Goal: Task Accomplishment & Management: Manage account settings

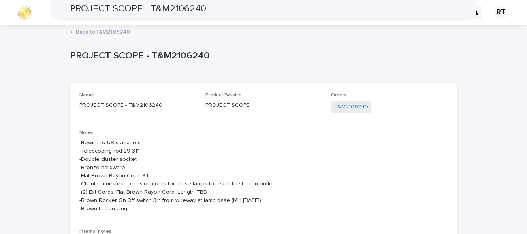
scroll to position [99, 0]
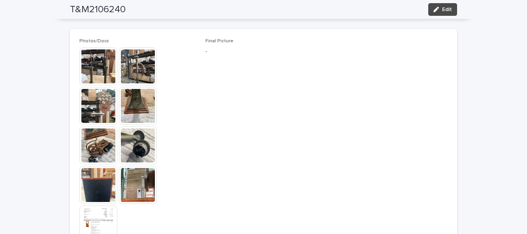
scroll to position [389, 0]
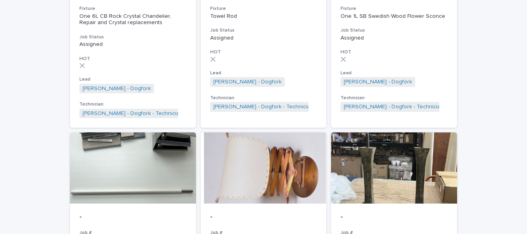
scroll to position [713, 0]
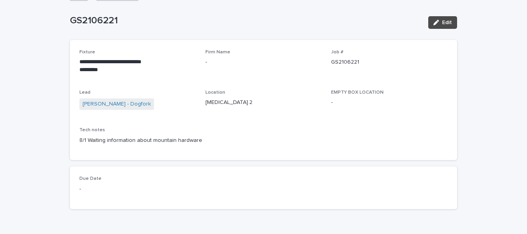
scroll to position [45, 0]
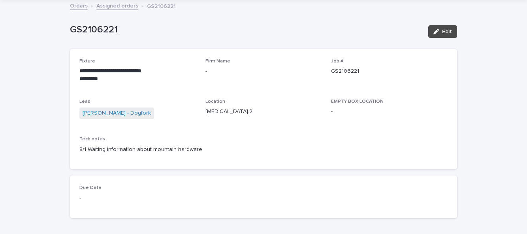
click at [448, 30] on span "Edit" at bounding box center [447, 32] width 10 height 6
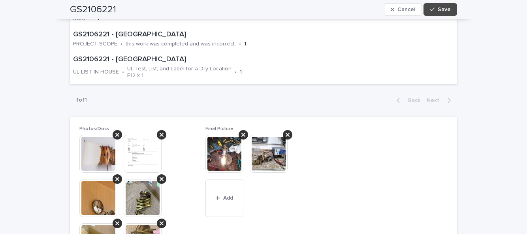
scroll to position [415, 0]
click at [447, 13] on button "Save" at bounding box center [440, 9] width 34 height 13
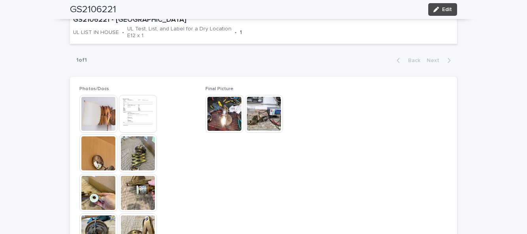
scroll to position [445, 0]
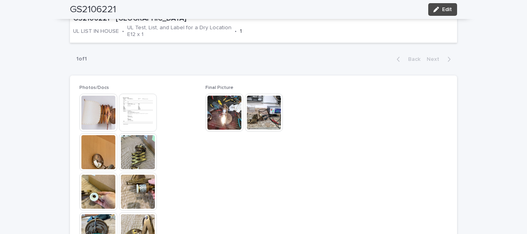
click at [450, 9] on span "Edit" at bounding box center [447, 10] width 10 height 6
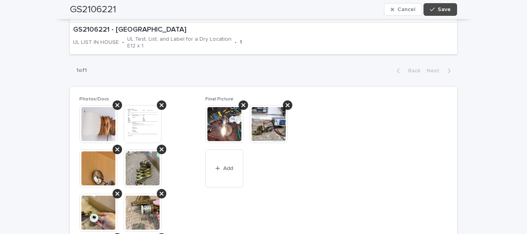
scroll to position [486, 0]
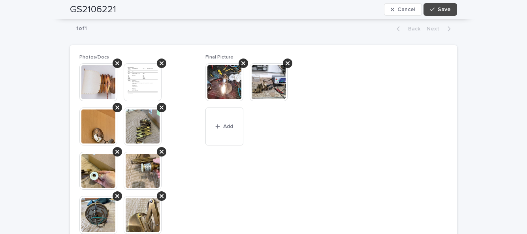
click at [229, 122] on button "Add" at bounding box center [224, 126] width 38 height 38
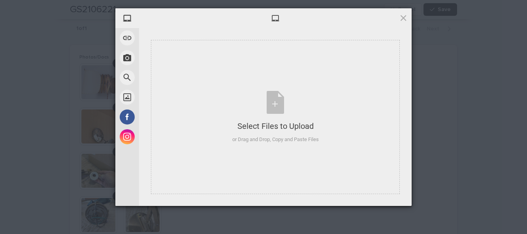
click at [274, 107] on div "Select Files to Upload or Drag and Drop, Copy and Paste Files" at bounding box center [275, 117] width 86 height 53
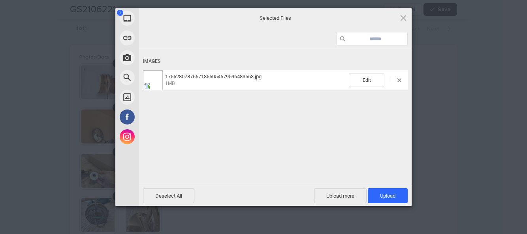
click at [343, 196] on span "Upload more" at bounding box center [340, 195] width 53 height 15
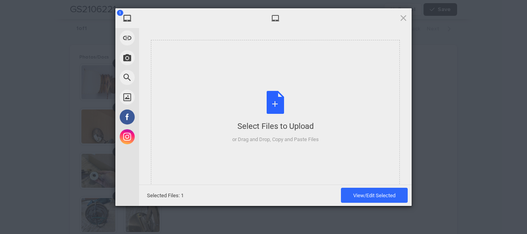
click at [275, 105] on div "Select Files to Upload or Drag and Drop, Copy and Paste Files" at bounding box center [275, 117] width 86 height 53
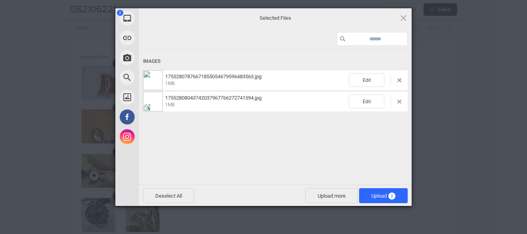
click at [393, 192] on span "2" at bounding box center [391, 195] width 7 height 7
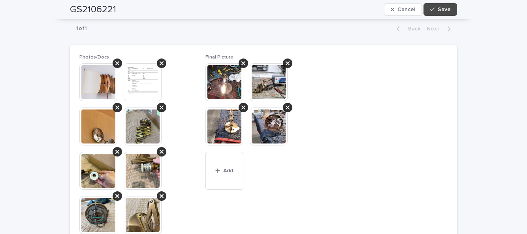
click at [443, 11] on span "Save" at bounding box center [443, 10] width 13 height 6
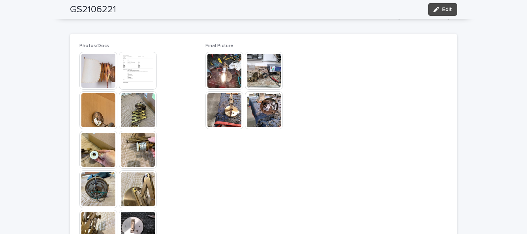
scroll to position [445, 0]
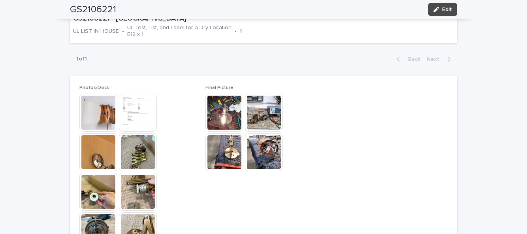
click at [446, 17] on div "GS2106221 Edit" at bounding box center [263, 9] width 387 height 19
click at [447, 9] on span "Edit" at bounding box center [447, 10] width 10 height 6
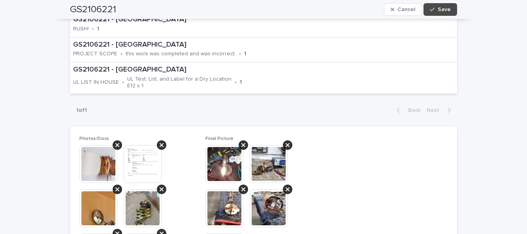
scroll to position [506, 0]
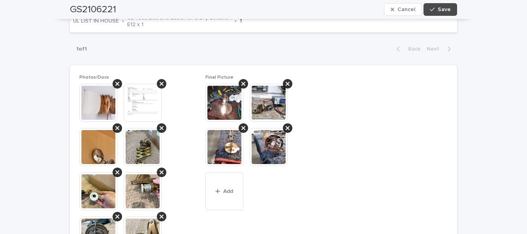
click at [231, 186] on button "Add" at bounding box center [224, 191] width 38 height 38
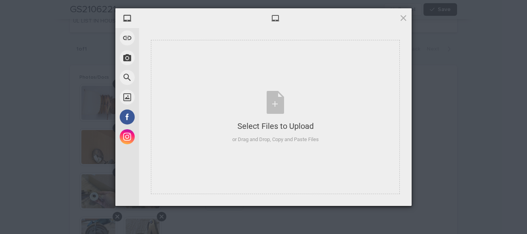
click at [276, 101] on div "Select Files to Upload or Drag and Drop, Copy and Paste Files" at bounding box center [275, 117] width 86 height 53
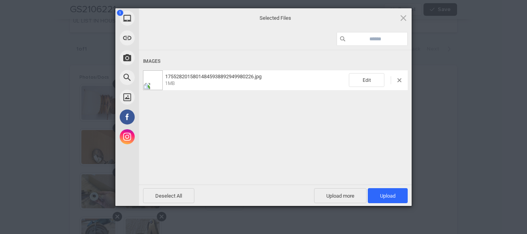
click at [389, 191] on span "Upload 1" at bounding box center [388, 195] width 40 height 15
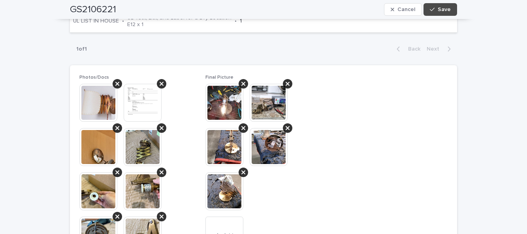
click at [452, 7] on button "Save" at bounding box center [440, 9] width 34 height 13
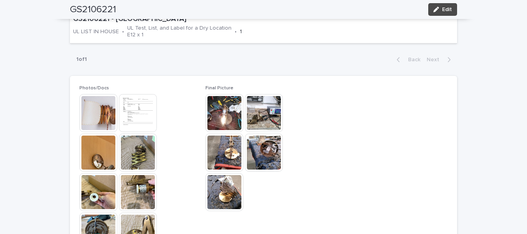
click at [28, 77] on div "**********" at bounding box center [263, 43] width 527 height 887
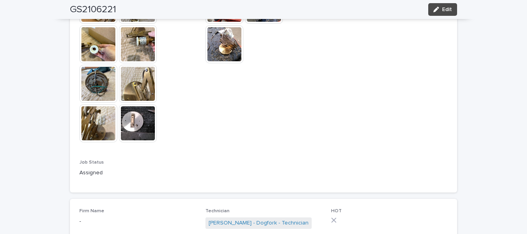
scroll to position [644, 0]
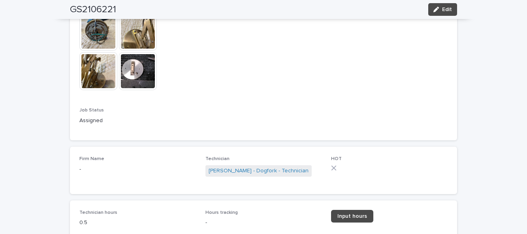
click at [449, 13] on button "Edit" at bounding box center [442, 9] width 29 height 13
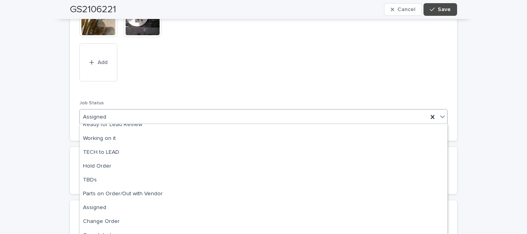
scroll to position [83, 0]
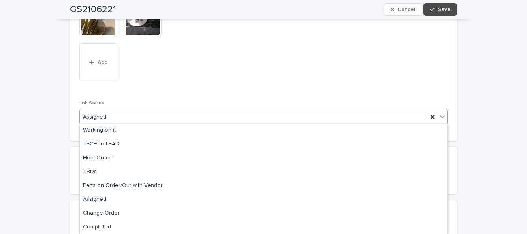
click at [394, 9] on icon "button" at bounding box center [392, 10] width 4 height 4
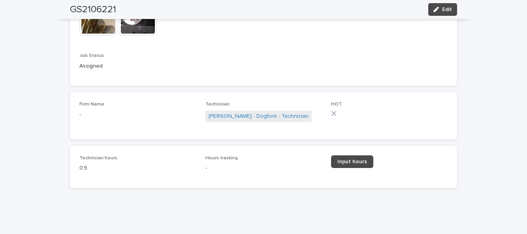
scroll to position [644, 0]
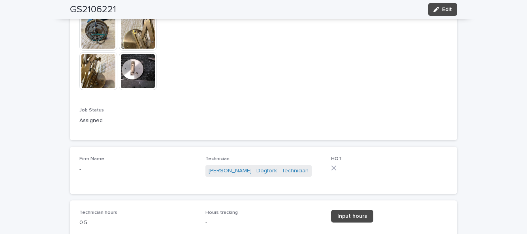
click at [398, 13] on div "GS2106221 Edit" at bounding box center [263, 9] width 387 height 19
click at [360, 218] on link "Input hours" at bounding box center [352, 216] width 42 height 13
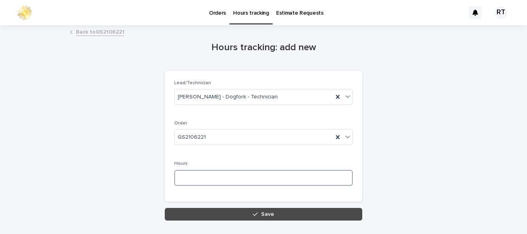
click at [197, 175] on input at bounding box center [263, 178] width 178 height 16
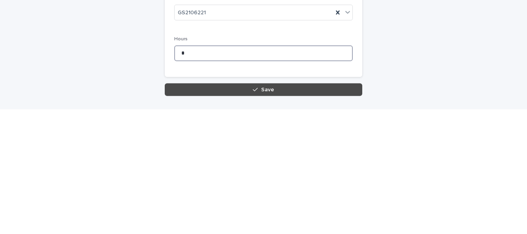
type input "*"
click at [253, 212] on button "Save" at bounding box center [263, 214] width 197 height 13
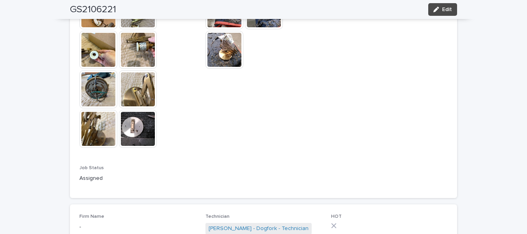
scroll to position [649, 0]
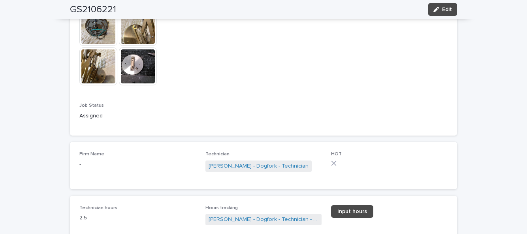
click at [446, 11] on span "Edit" at bounding box center [447, 10] width 10 height 6
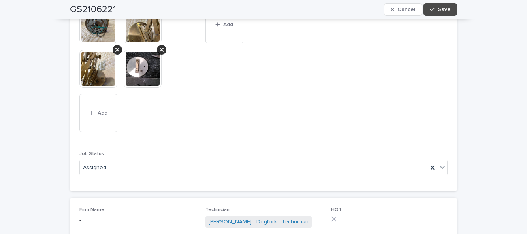
scroll to position [732, 0]
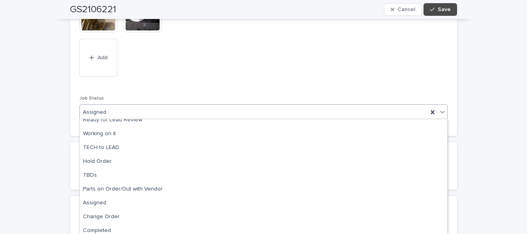
scroll to position [79, 0]
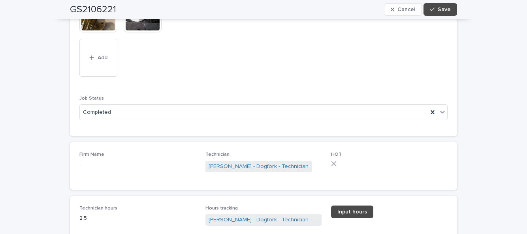
click at [447, 13] on button "Save" at bounding box center [440, 9] width 34 height 13
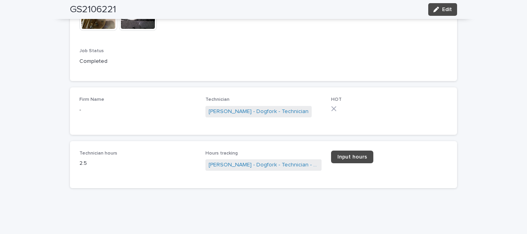
scroll to position [649, 0]
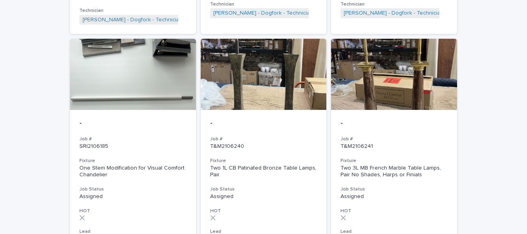
scroll to position [807, 0]
click at [269, 173] on div "- Job # T&M2106240 Fixture Two 1L CB Patinated Bronze Table Lamps, Pair Job Sta…" at bounding box center [264, 194] width 126 height 170
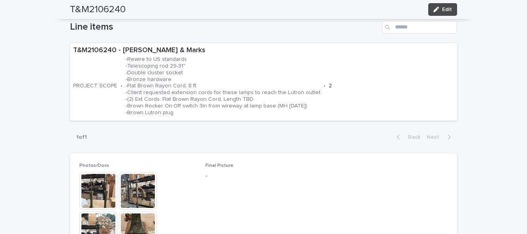
scroll to position [264, 0]
click at [522, 149] on div "**********" at bounding box center [263, 173] width 527 height 785
